Goal: Task Accomplishment & Management: Manage account settings

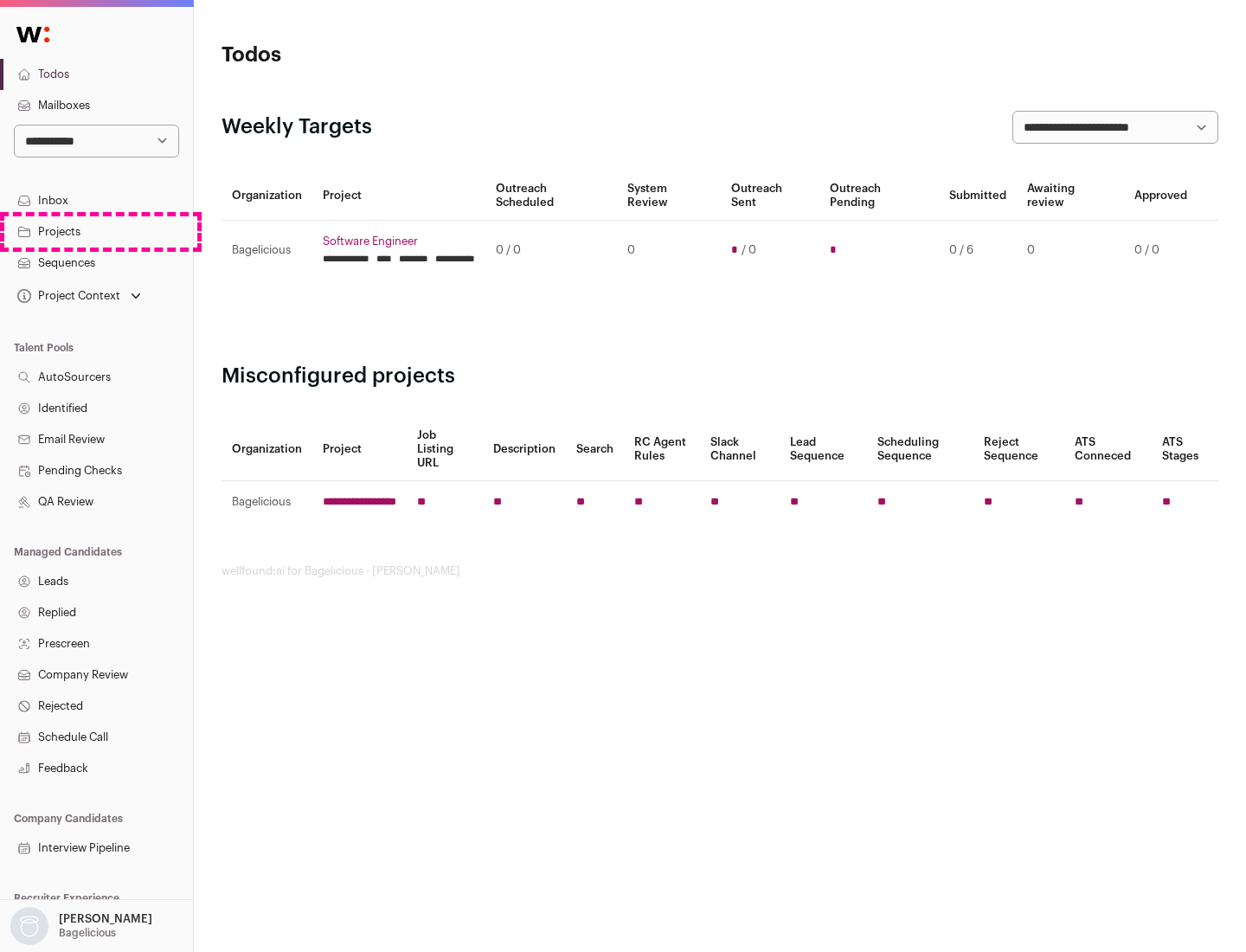
click at [96, 231] on link "Projects" at bounding box center [96, 232] width 193 height 31
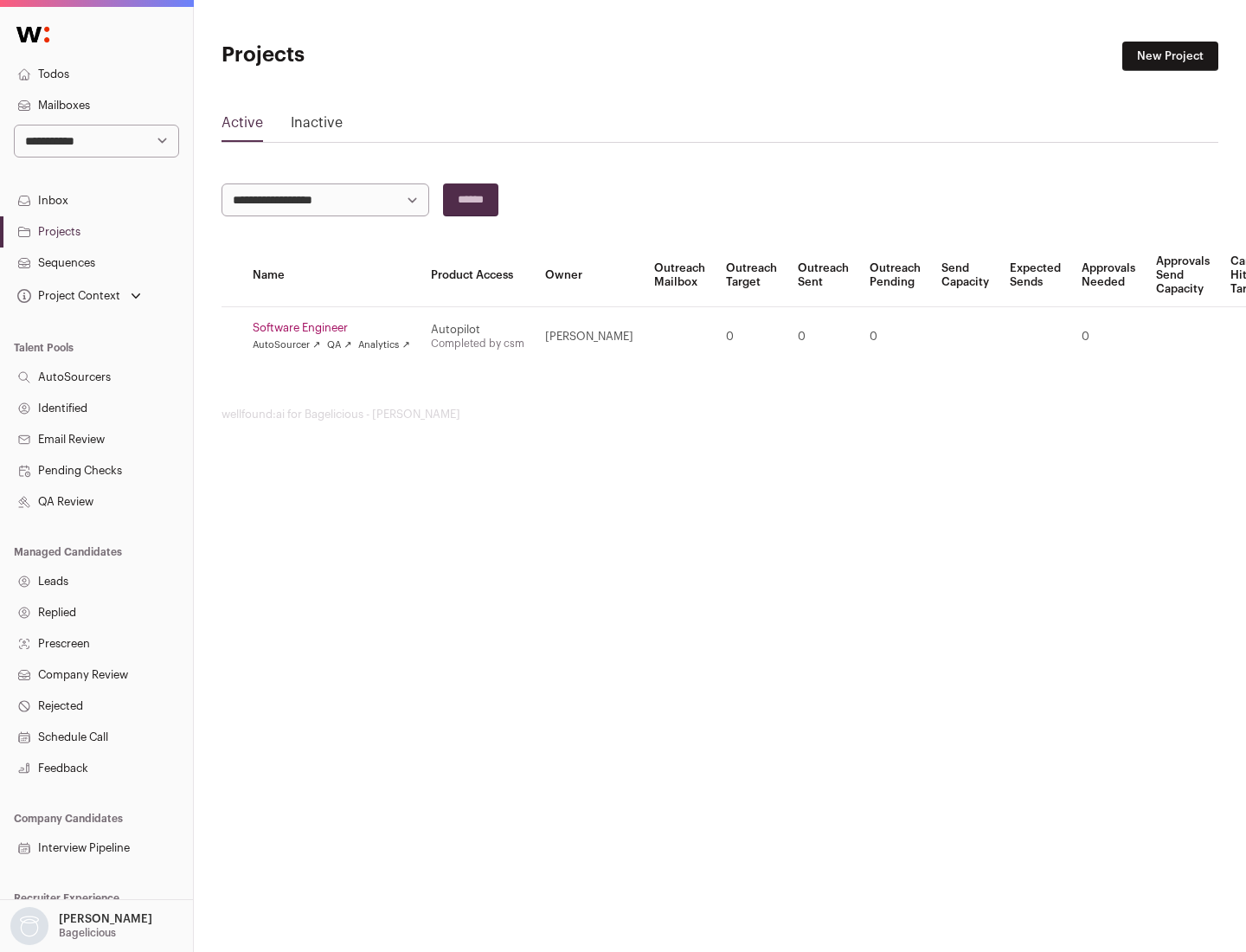
click at [336, 328] on link "Software Engineer" at bounding box center [331, 328] width 157 height 14
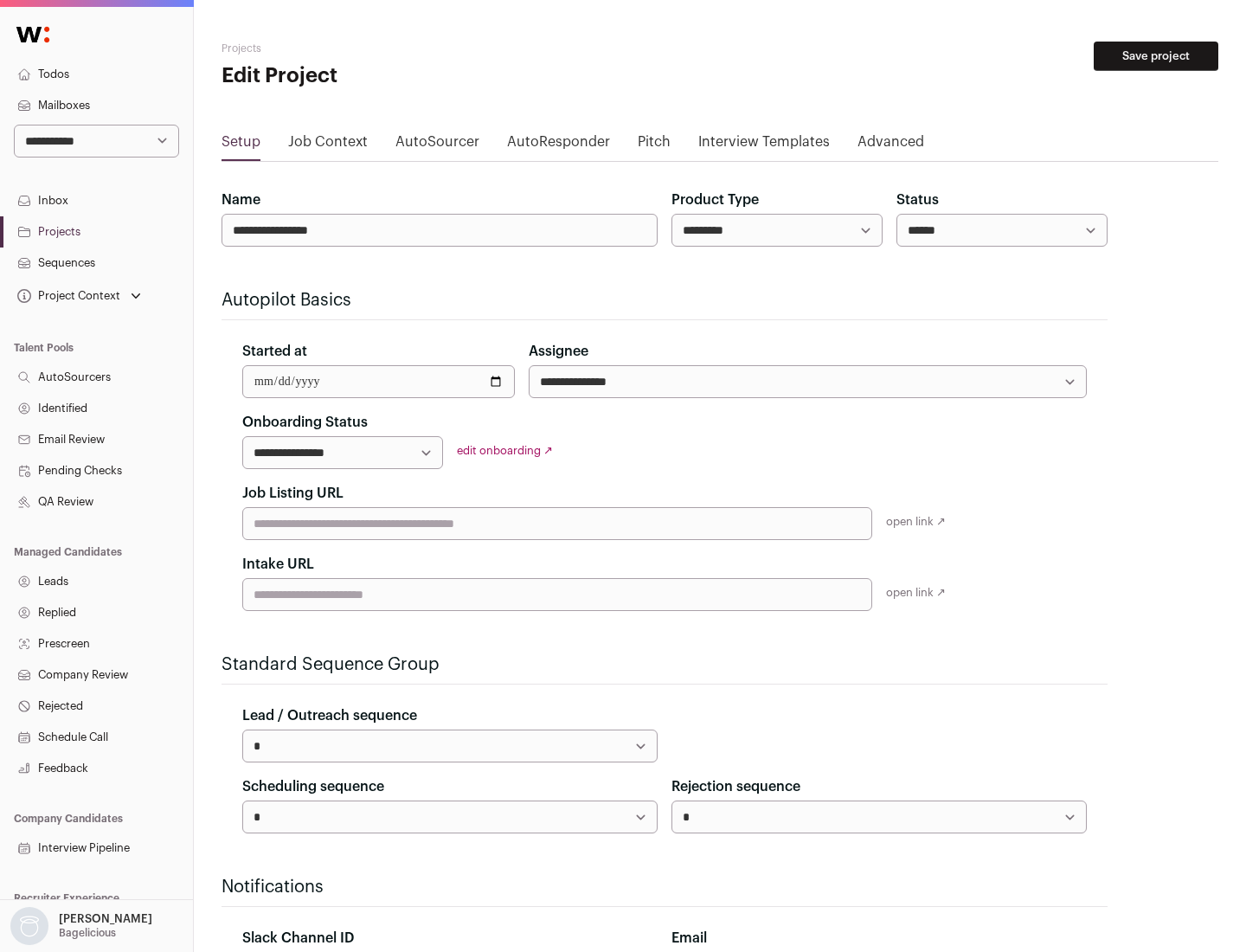
click at [1156, 56] on button "Save project" at bounding box center [1156, 56] width 124 height 29
